Goal: Navigation & Orientation: Find specific page/section

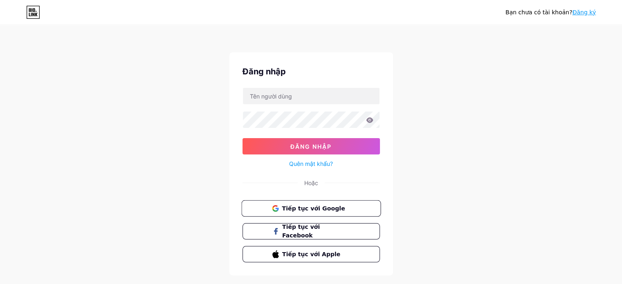
click at [296, 205] on font "Tiếp tục với Google" at bounding box center [313, 208] width 63 height 7
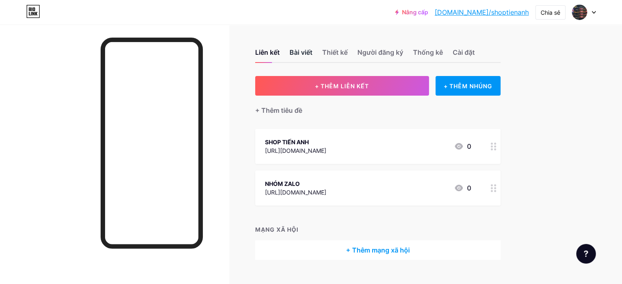
click at [313, 52] on font "Bài viết" at bounding box center [301, 52] width 23 height 8
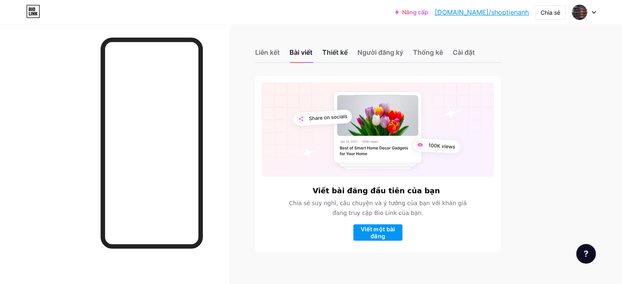
click at [348, 54] on font "Thiết kế" at bounding box center [334, 52] width 25 height 8
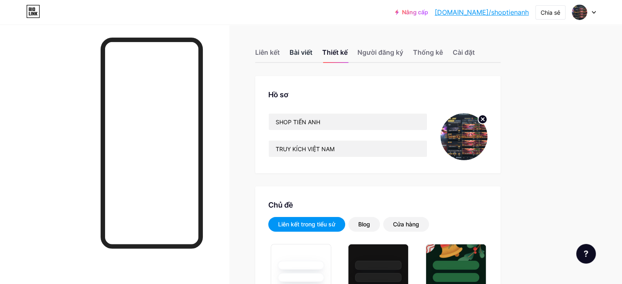
click at [313, 54] on font "Bài viết" at bounding box center [301, 52] width 23 height 8
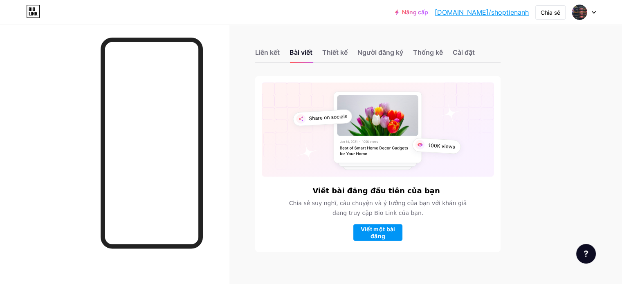
scroll to position [9, 0]
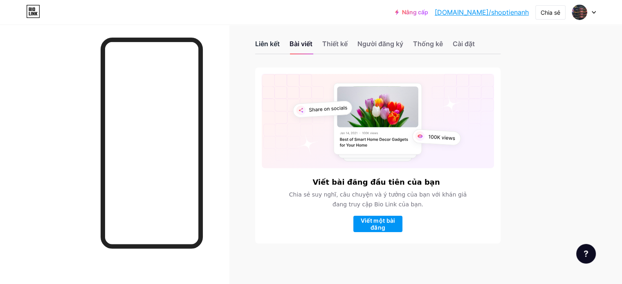
click at [280, 45] on font "Liên kết" at bounding box center [267, 44] width 25 height 8
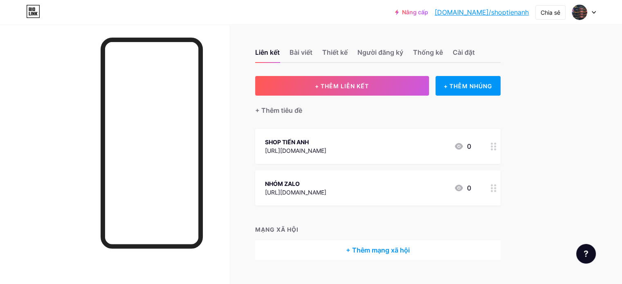
click at [493, 185] on circle at bounding box center [492, 186] width 2 height 2
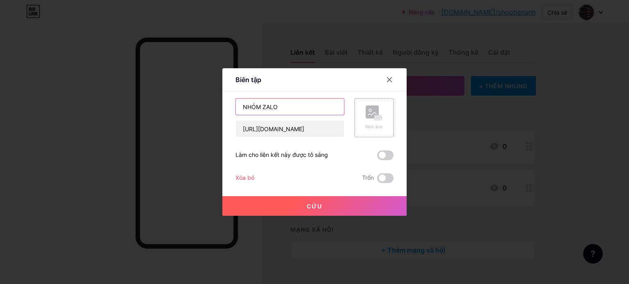
drag, startPoint x: 293, startPoint y: 113, endPoint x: 365, endPoint y: 104, distance: 73.0
click at [357, 108] on div "NHÓM ZALO [URL][DOMAIN_NAME] Hình ảnh" at bounding box center [314, 117] width 158 height 39
click at [388, 81] on icon at bounding box center [389, 80] width 5 height 5
